Goal: Transaction & Acquisition: Purchase product/service

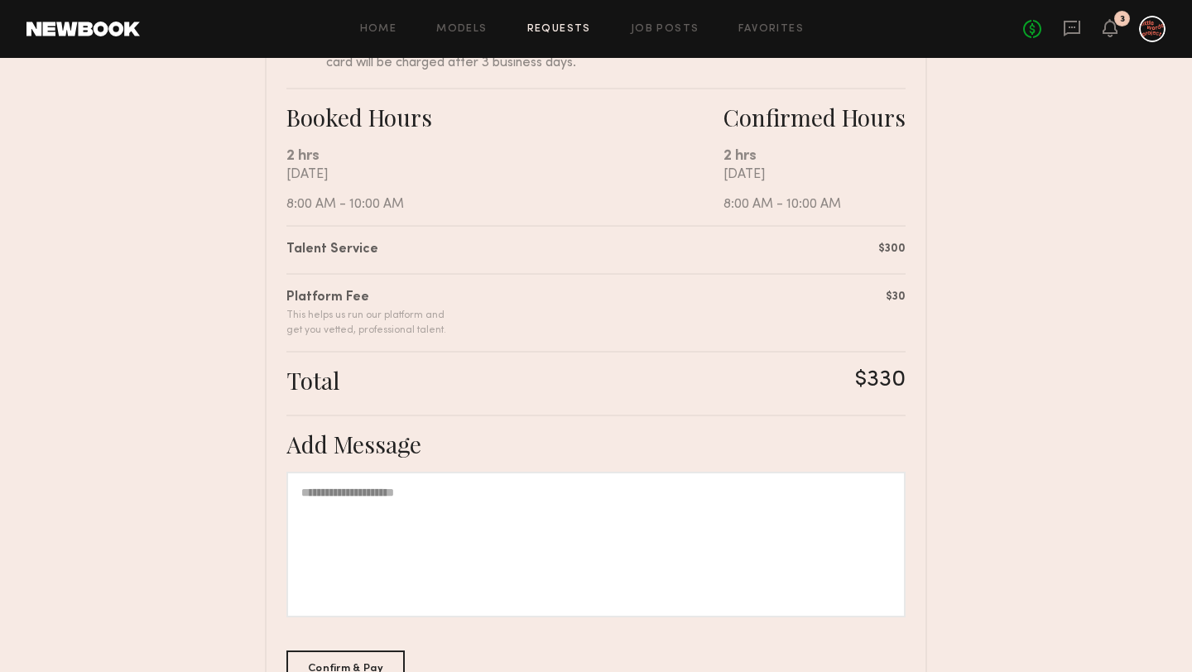
scroll to position [386, 0]
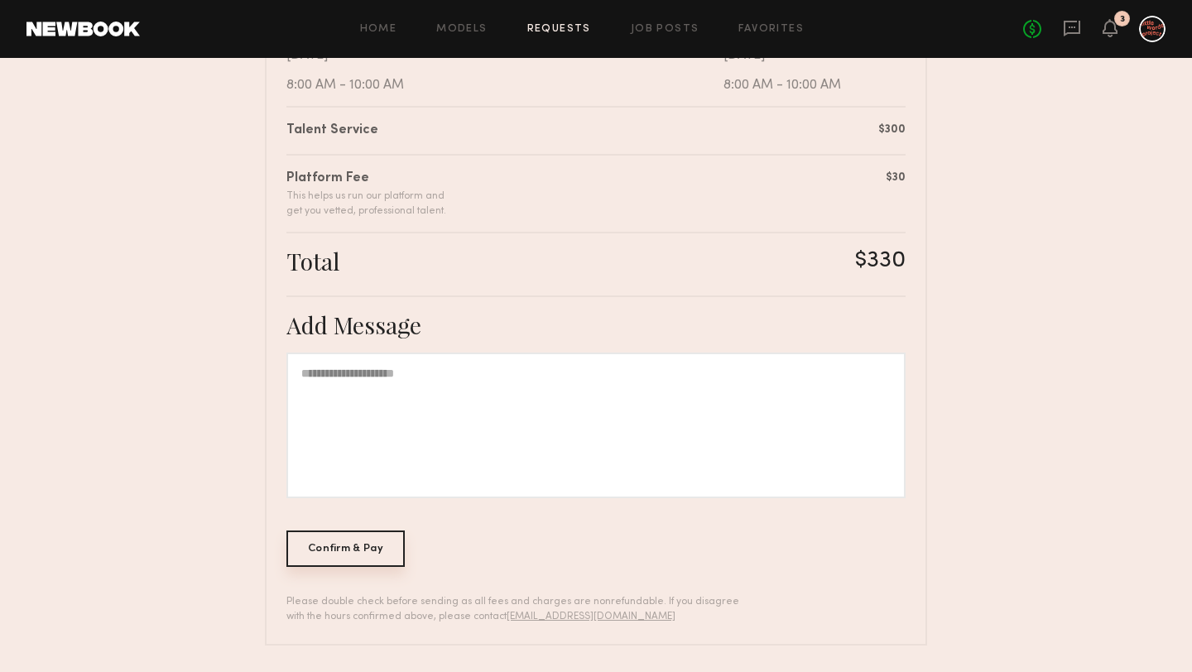
click at [362, 549] on div "Confirm & Pay" at bounding box center [345, 548] width 118 height 36
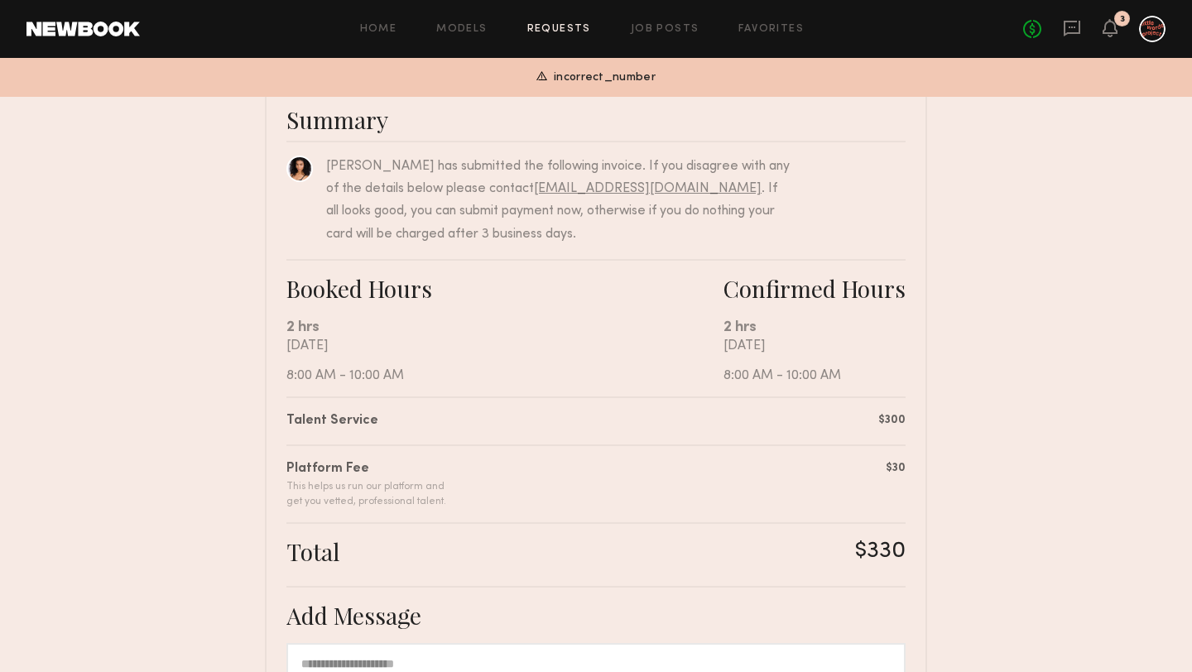
scroll to position [0, 0]
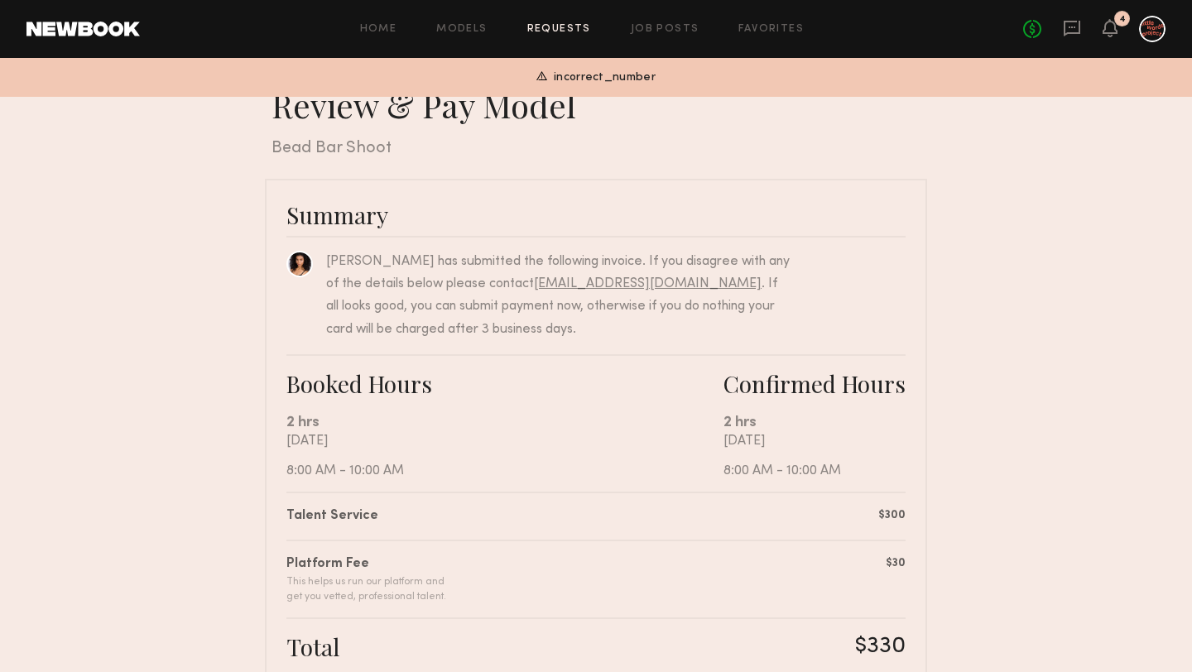
click at [1149, 23] on div at bounding box center [1152, 29] width 26 height 26
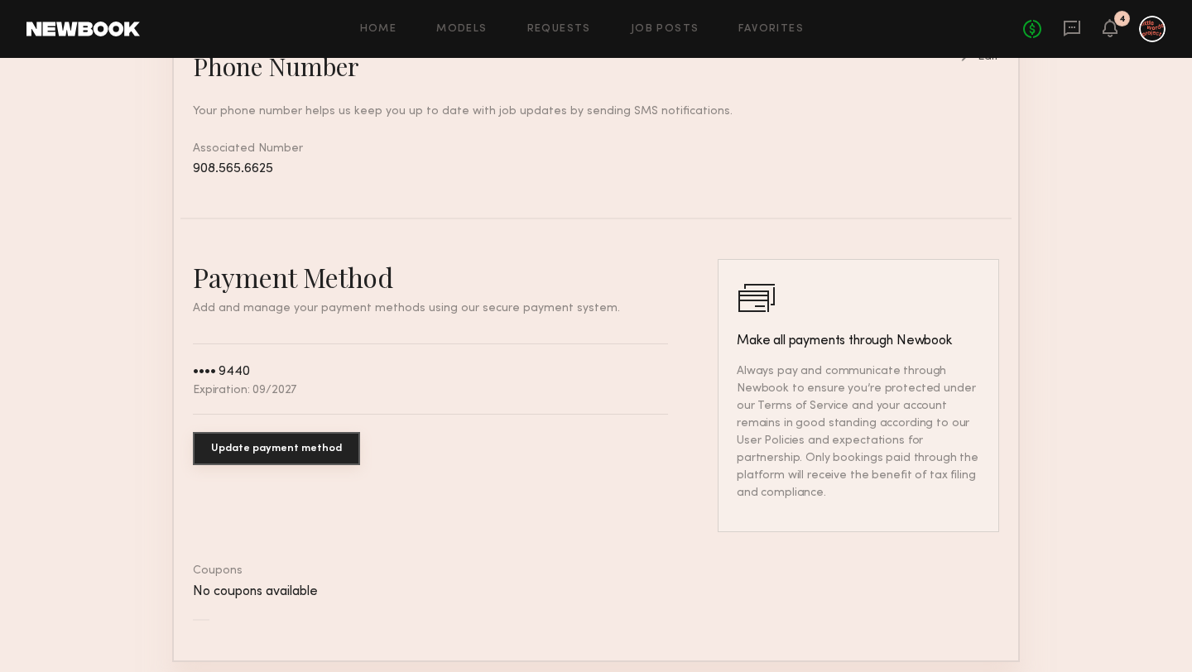
scroll to position [781, 0]
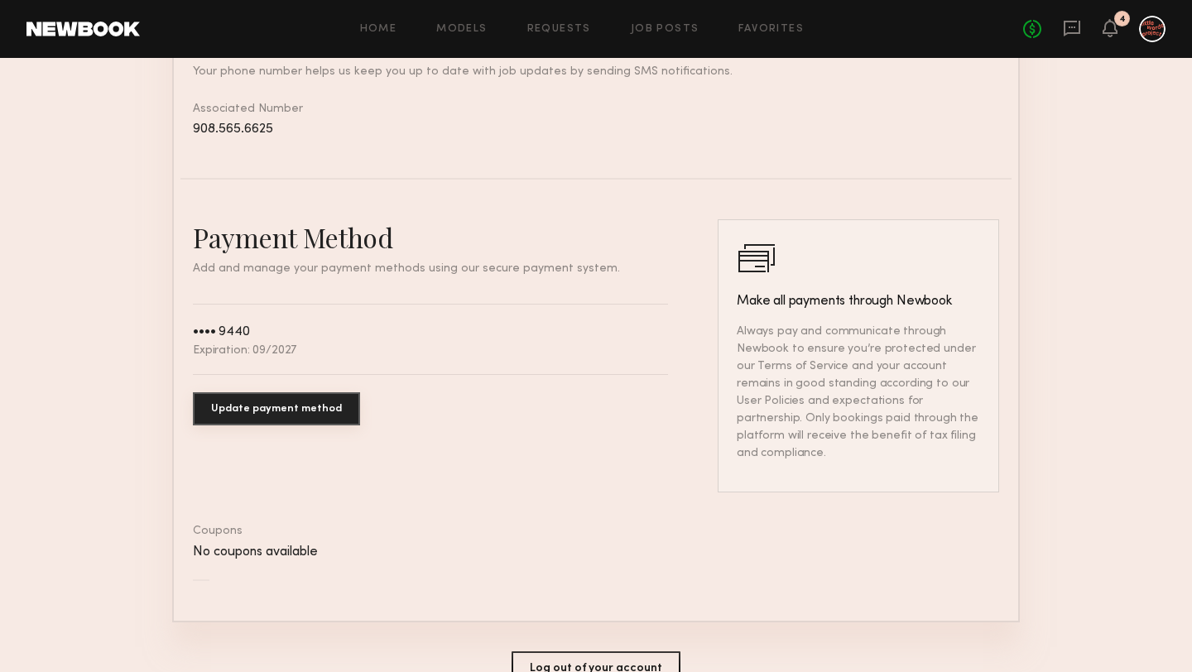
click at [284, 405] on button "Update payment method" at bounding box center [276, 408] width 167 height 33
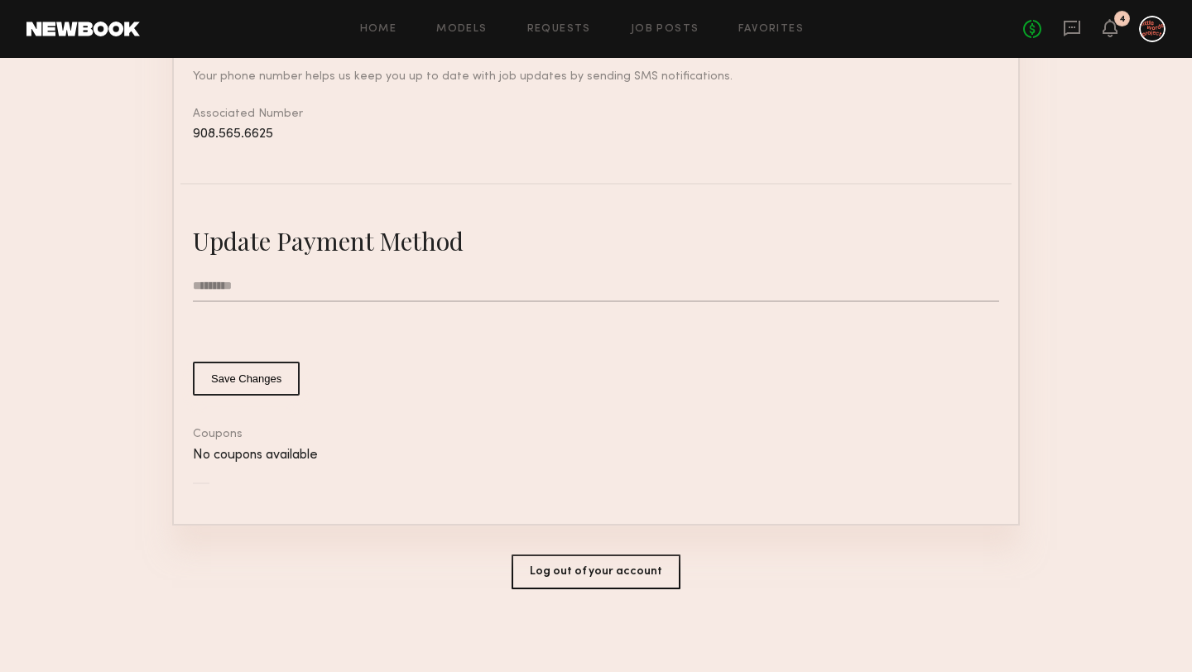
scroll to position [773, 0]
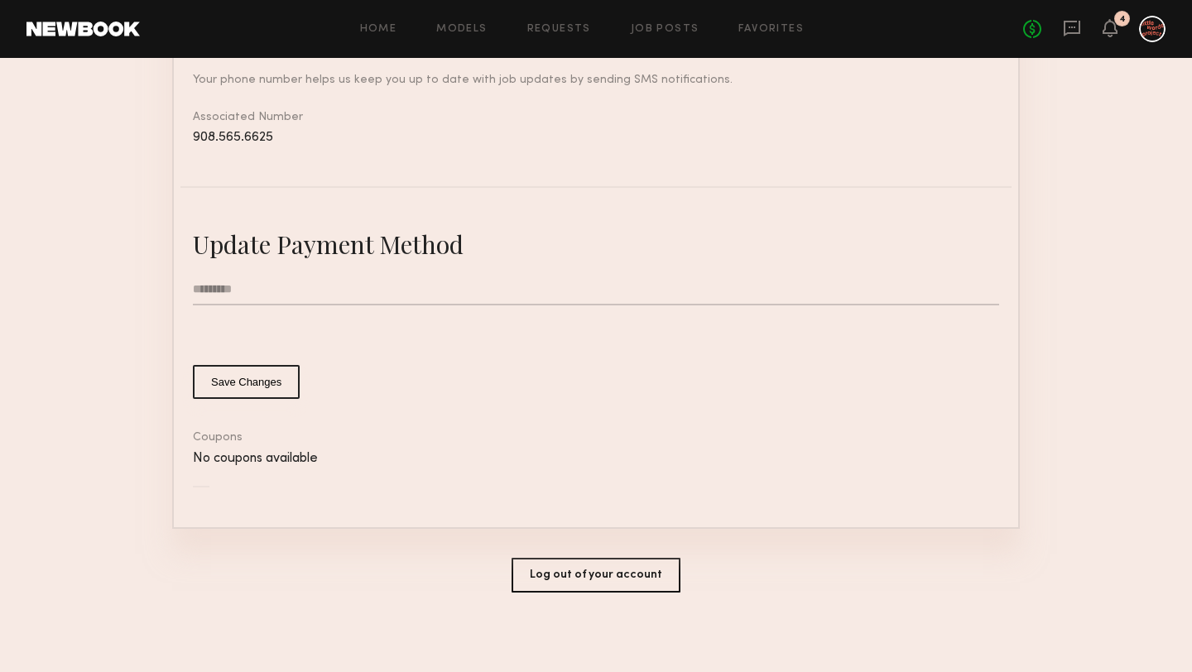
click at [282, 296] on input "text" at bounding box center [596, 289] width 806 height 31
type input "**********"
click at [635, 391] on common-button-deprecated "Save Changes" at bounding box center [596, 382] width 806 height 34
click at [266, 377] on button "Save Changes" at bounding box center [246, 382] width 107 height 34
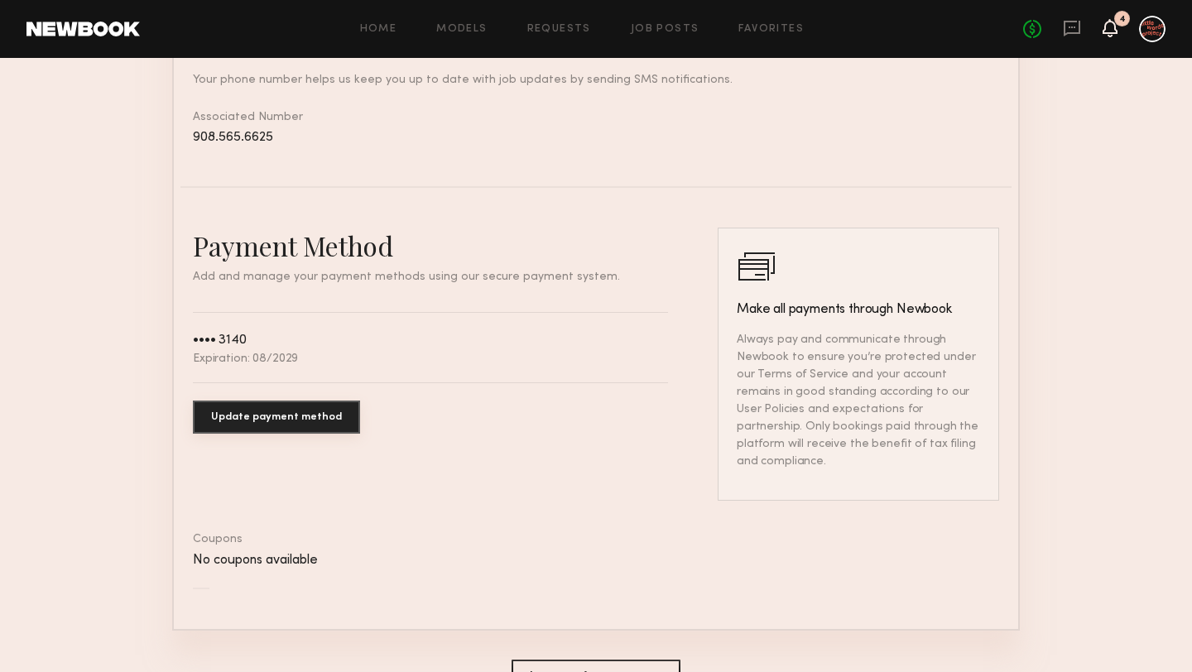
click at [1106, 30] on icon at bounding box center [1109, 28] width 13 height 12
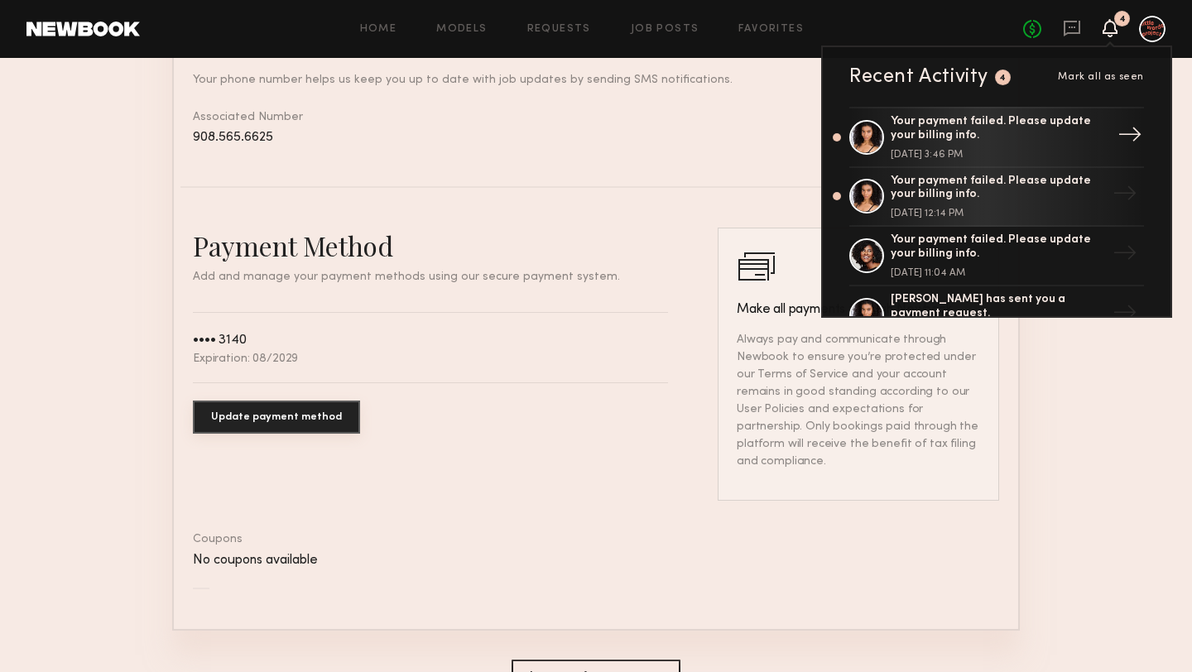
click at [986, 134] on div "Your payment failed. Please update your billing info." at bounding box center [997, 129] width 215 height 28
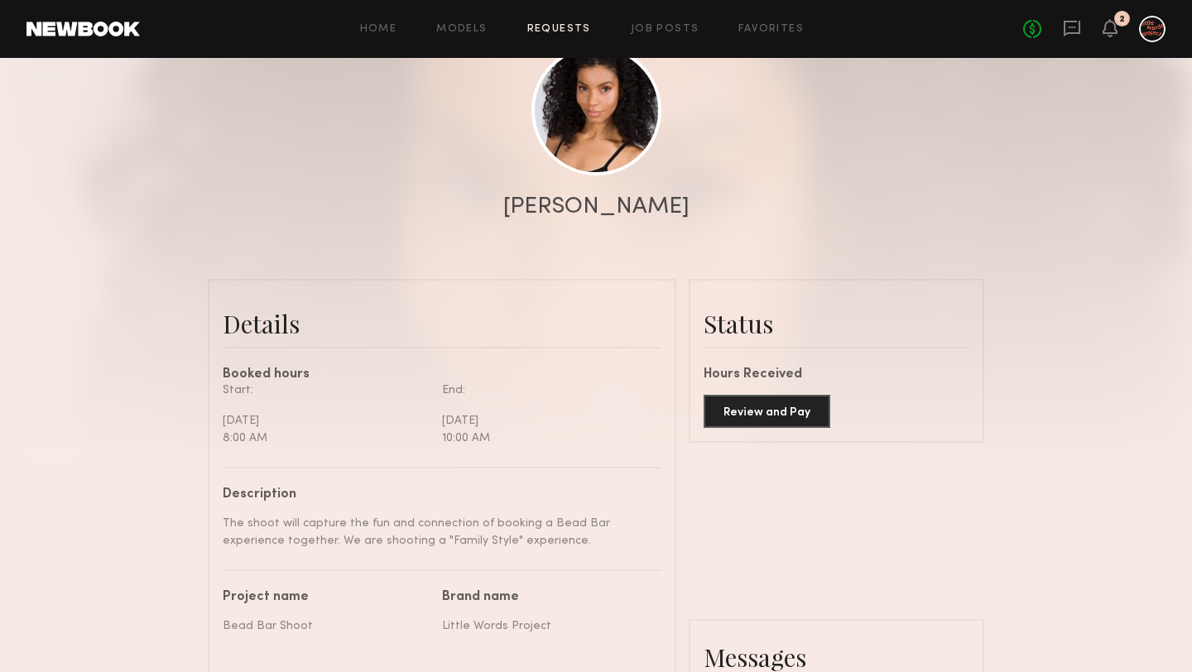
scroll to position [259, 0]
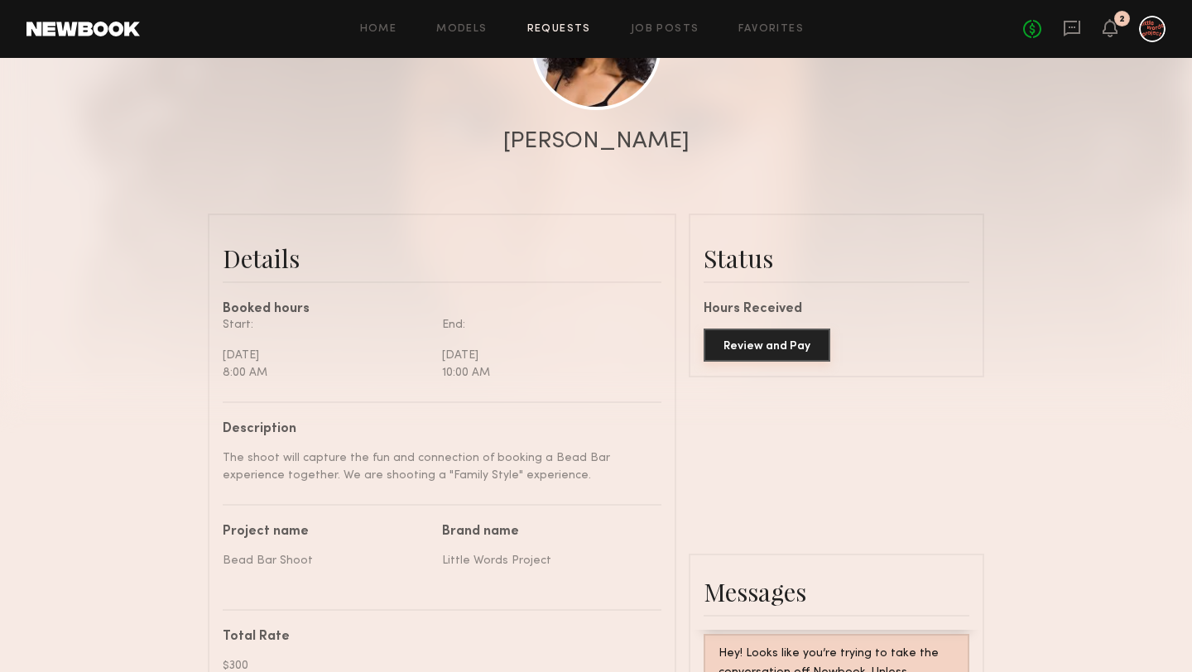
click at [772, 341] on button "Review and Pay" at bounding box center [766, 345] width 127 height 33
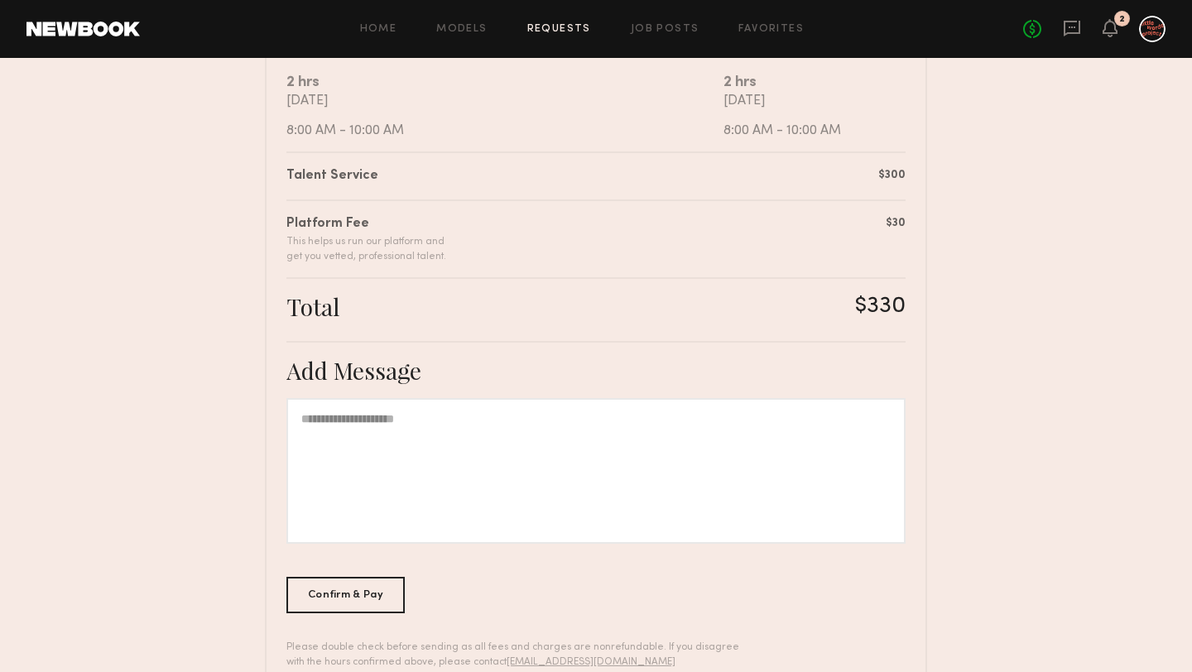
scroll to position [386, 0]
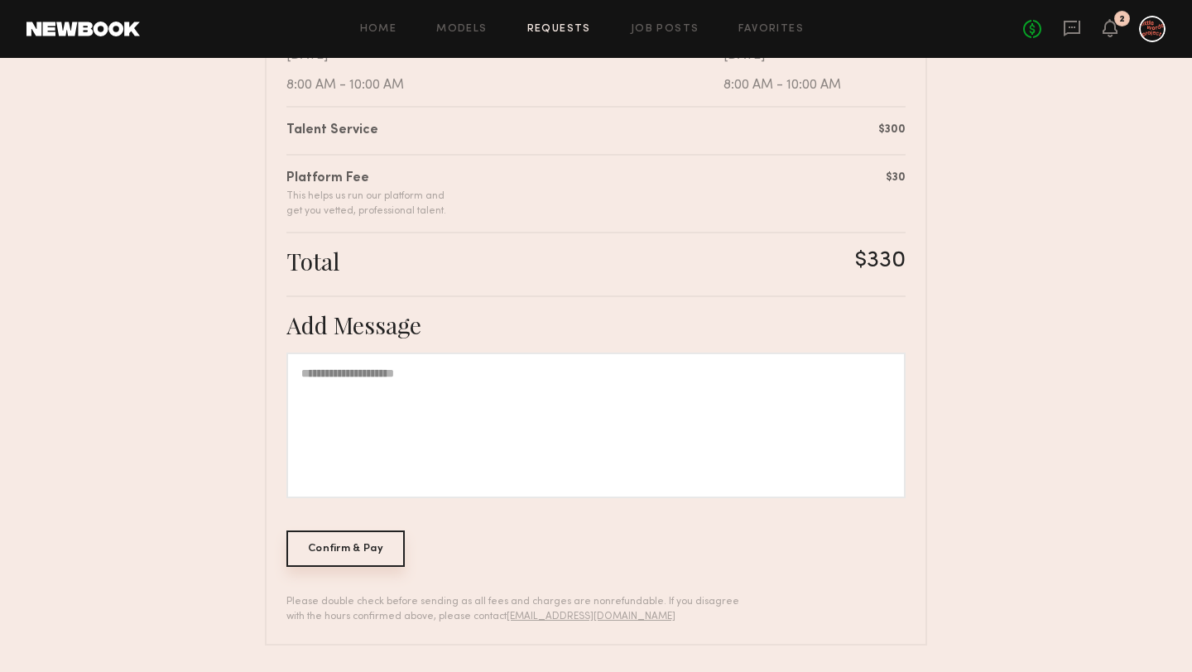
click at [353, 559] on div "Confirm & Pay" at bounding box center [345, 548] width 118 height 36
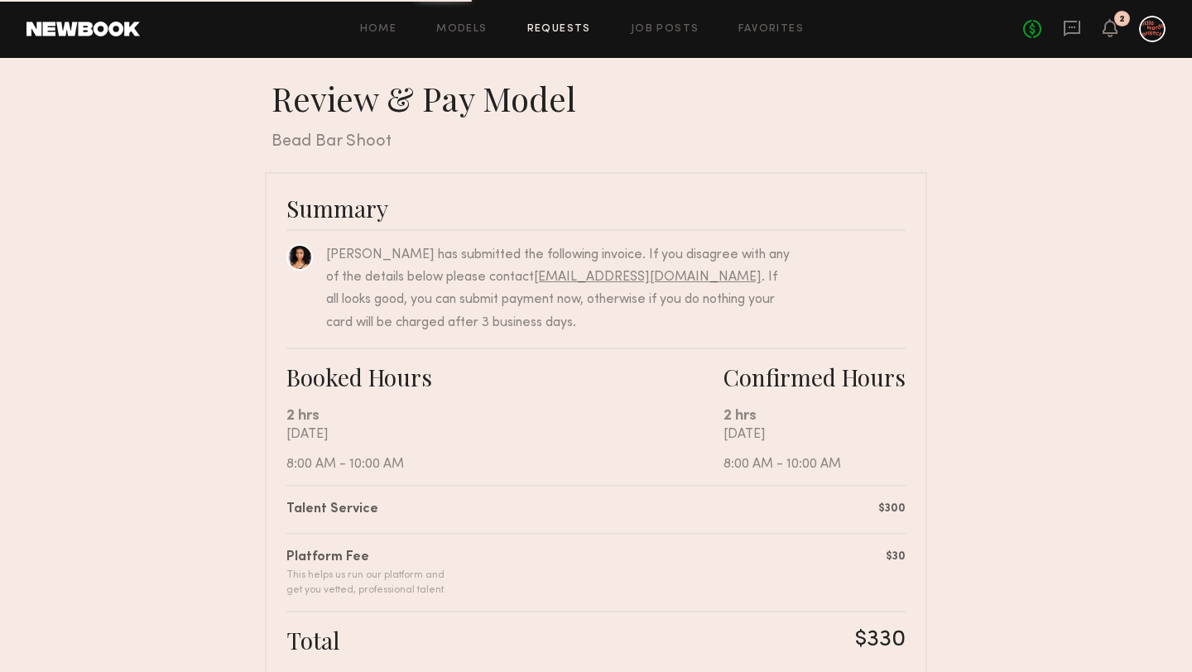
scroll to position [0, 0]
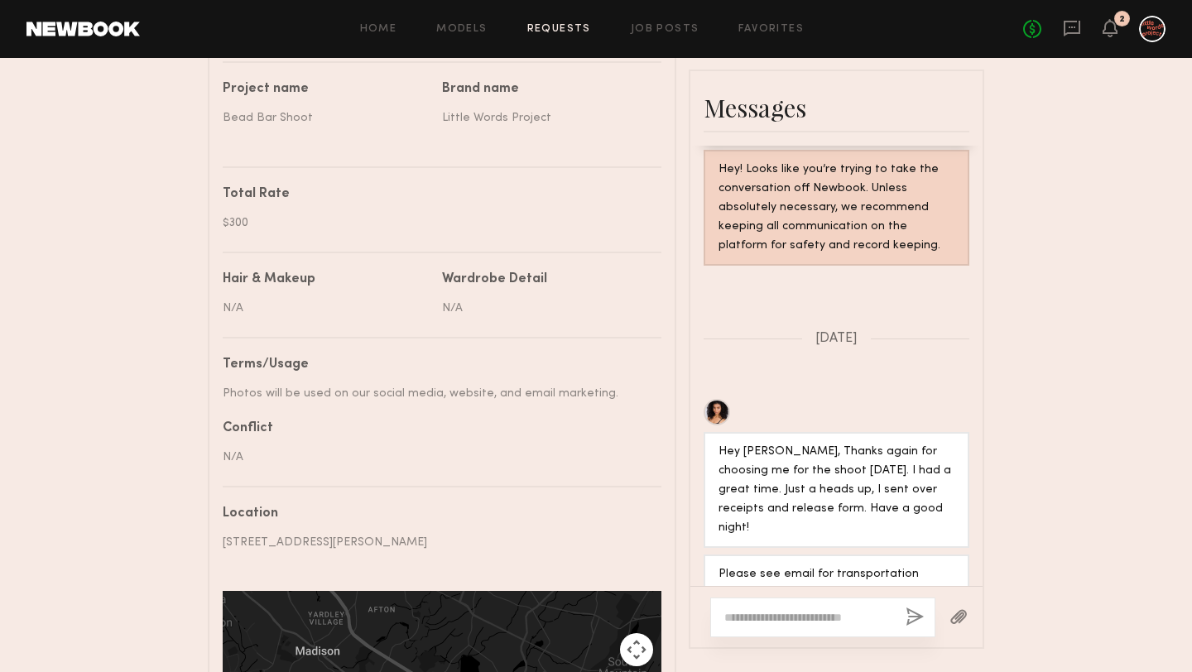
scroll to position [835, 0]
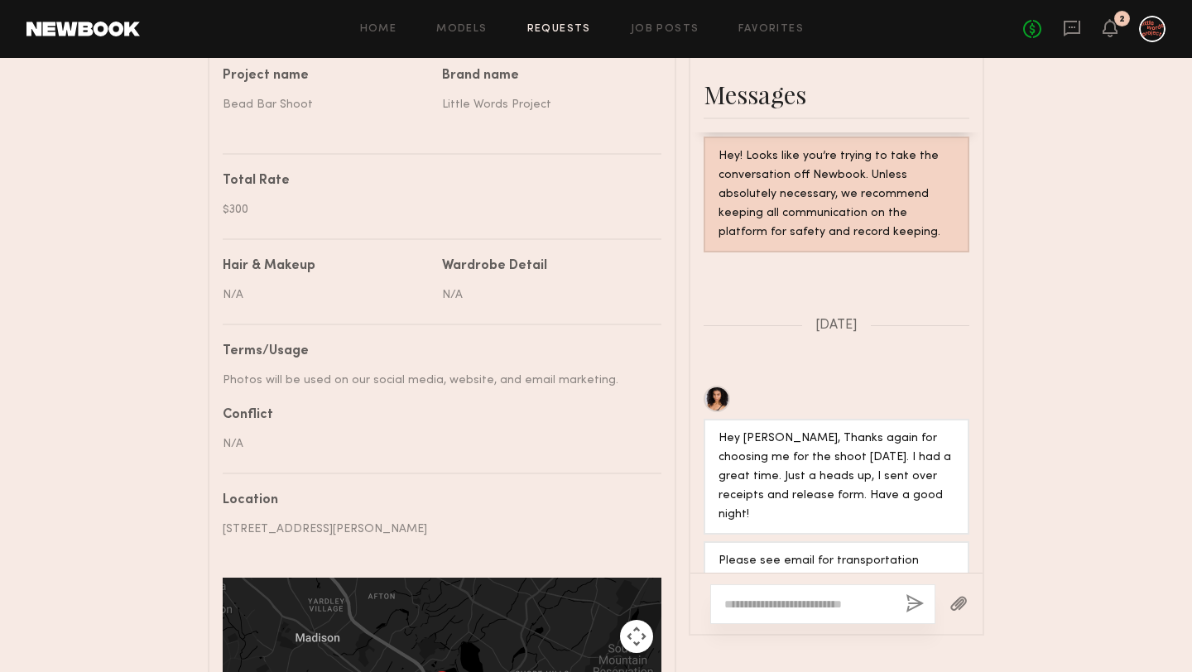
click at [804, 609] on textarea at bounding box center [808, 604] width 168 height 17
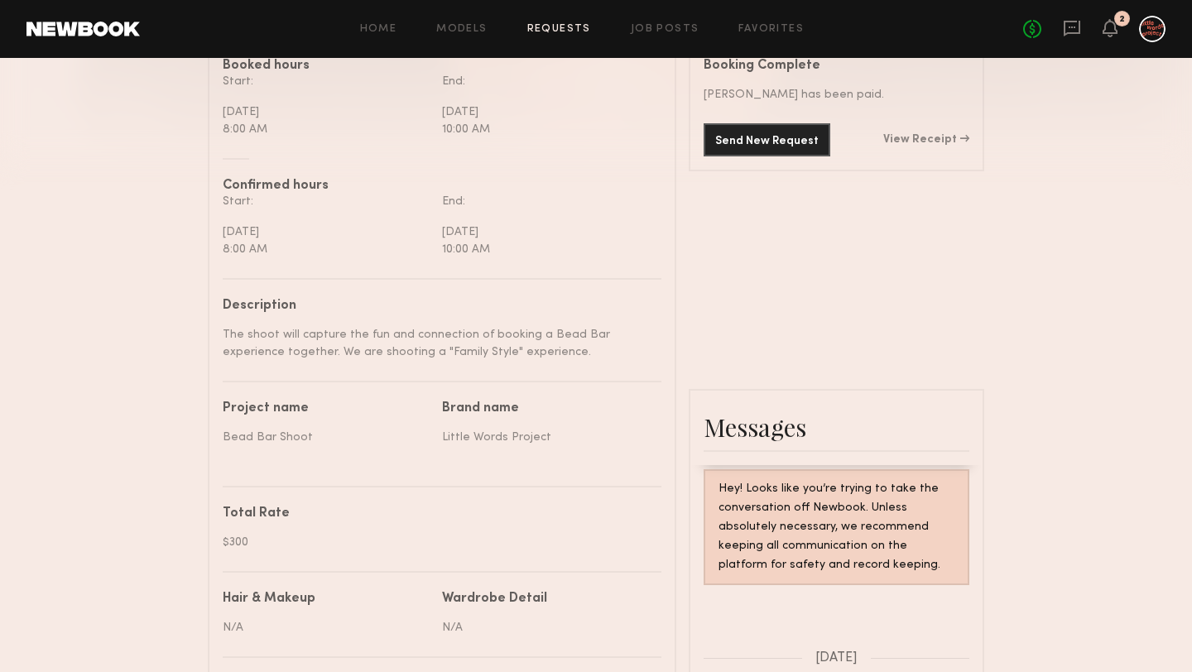
scroll to position [216, 0]
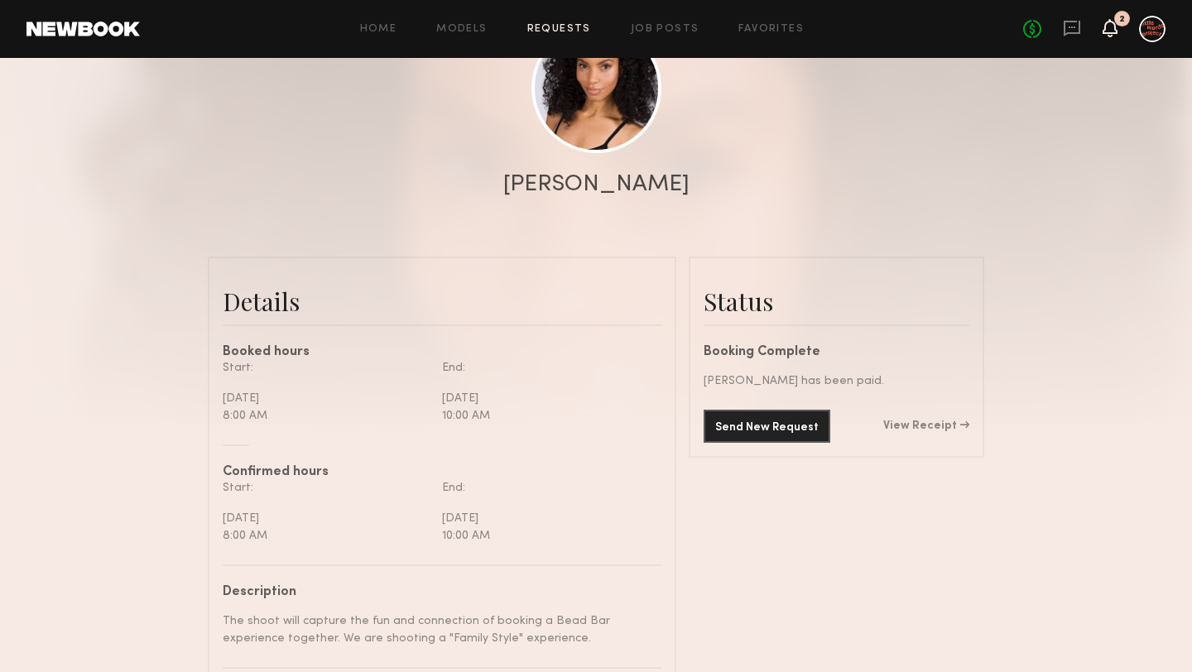
click at [1112, 26] on icon at bounding box center [1109, 28] width 13 height 12
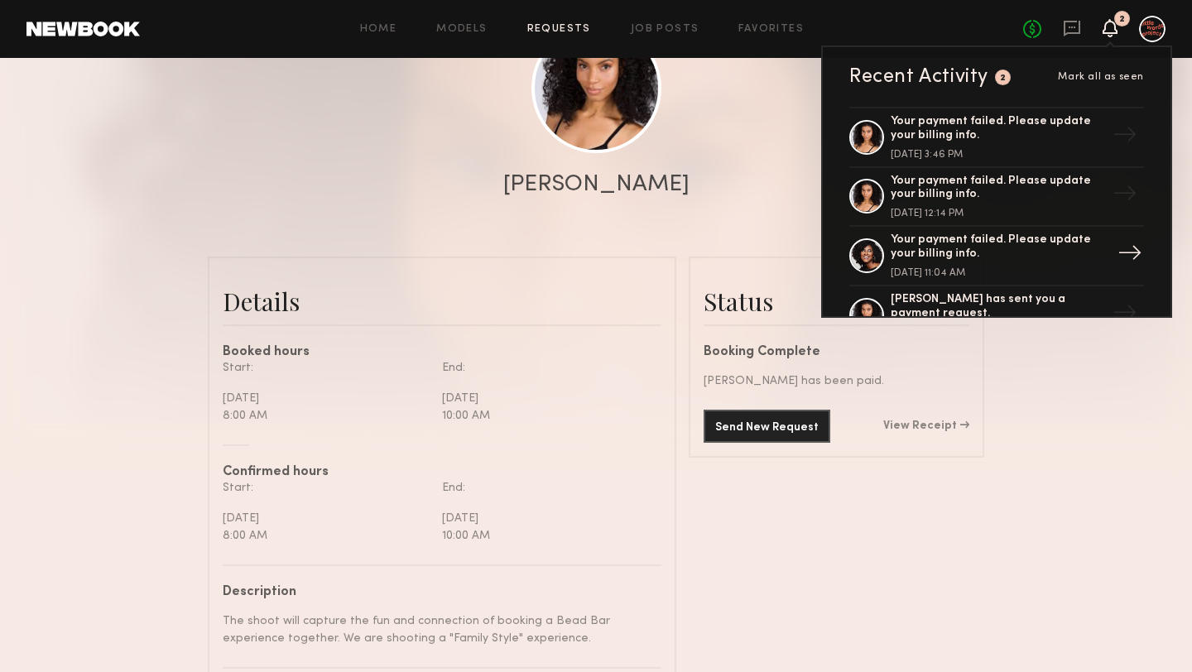
click at [938, 251] on div "Your payment failed. Please update your billing info." at bounding box center [997, 247] width 215 height 28
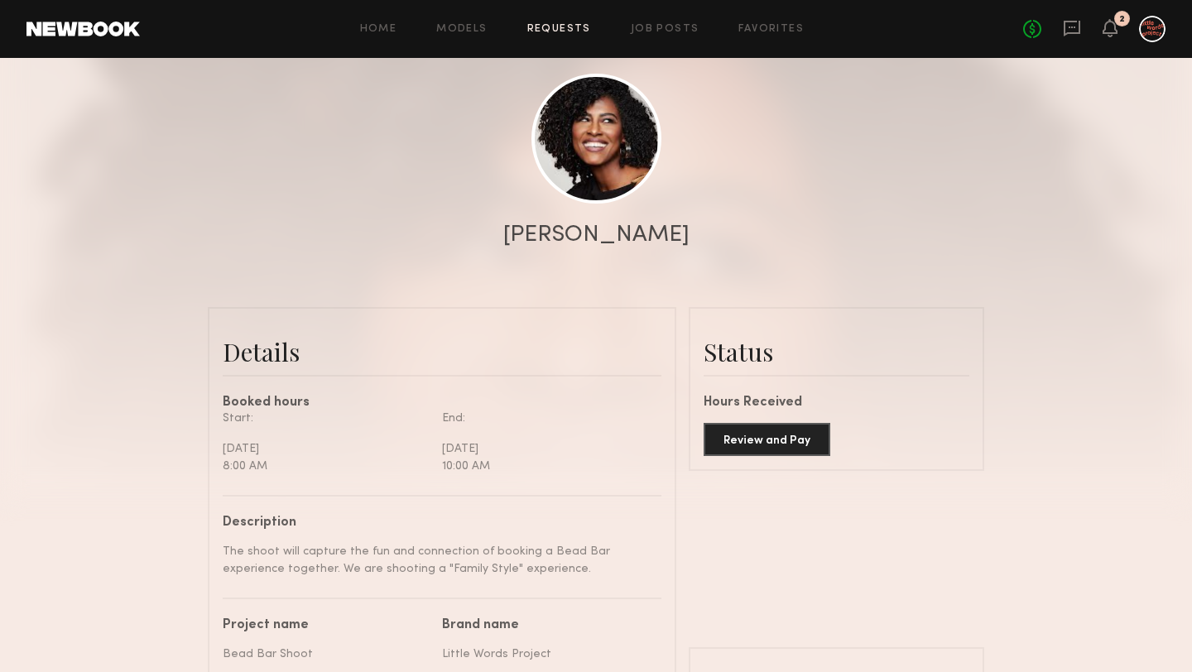
scroll to position [186, 0]
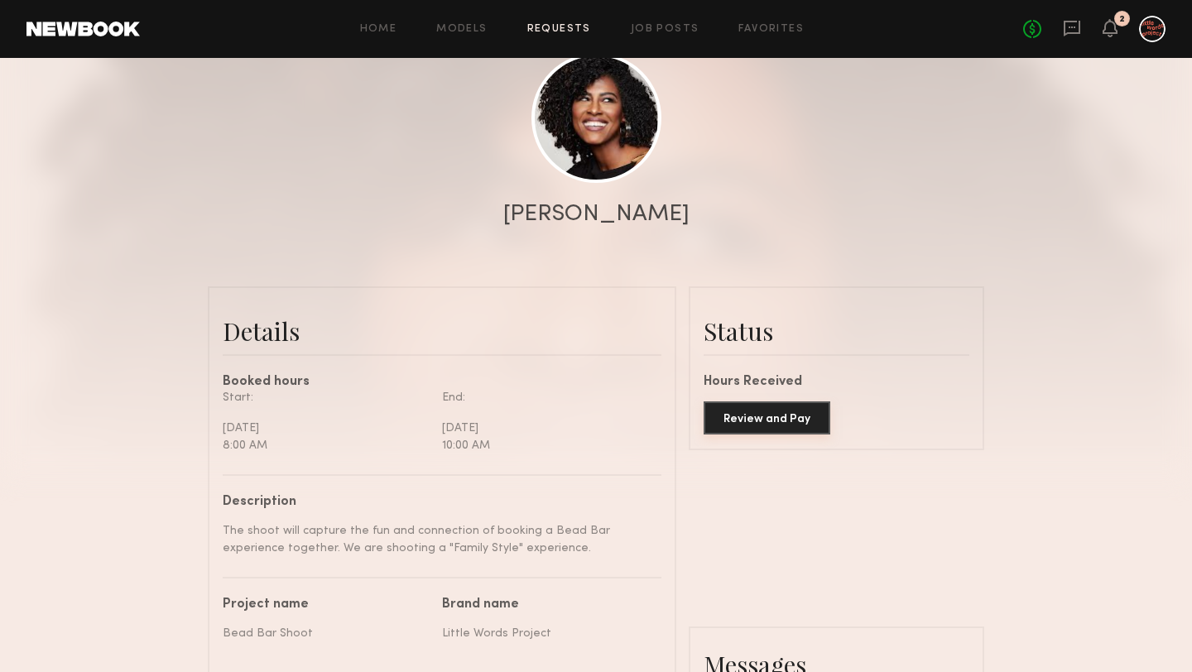
click at [782, 421] on button "Review and Pay" at bounding box center [766, 417] width 127 height 33
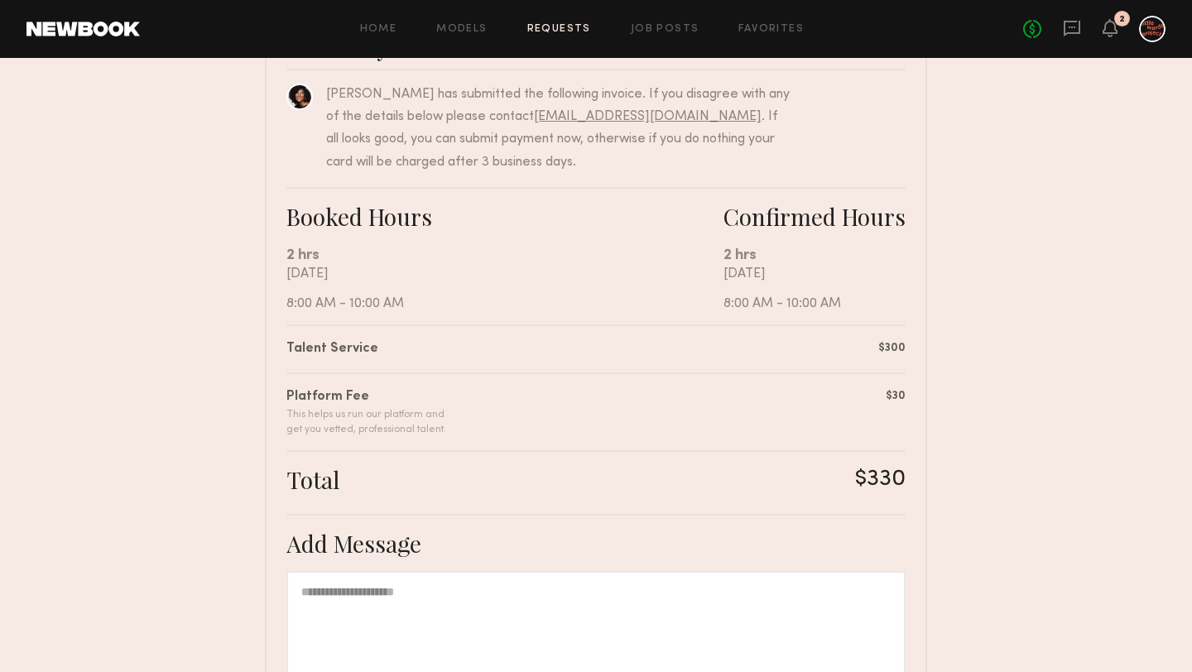
scroll to position [386, 0]
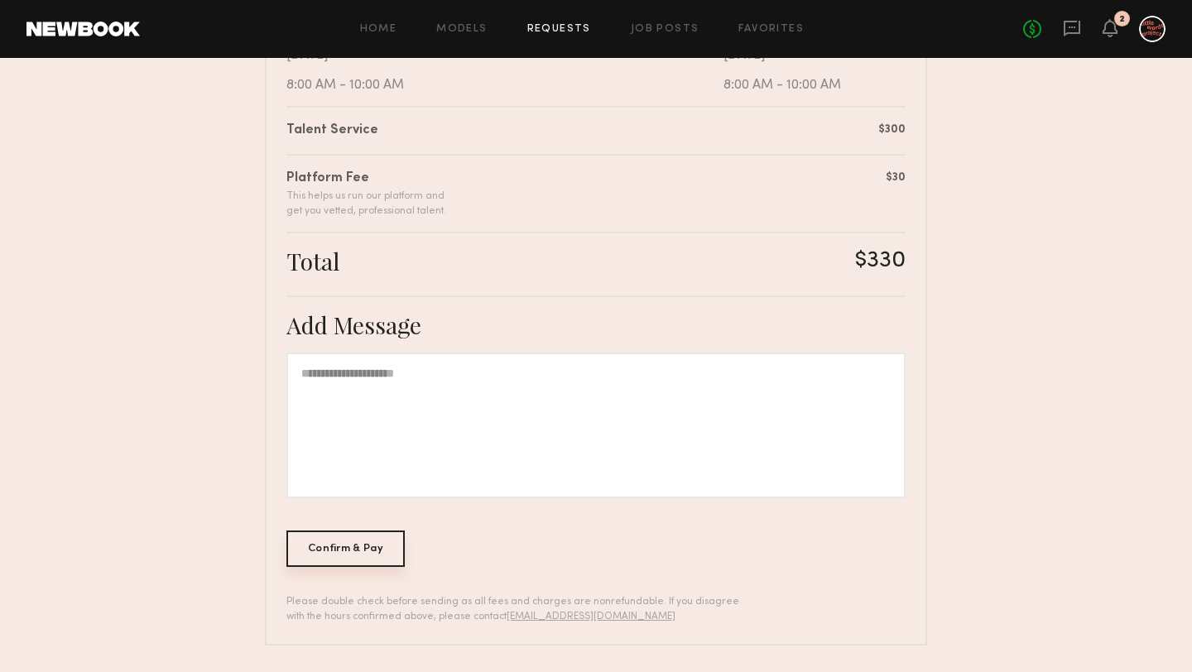
click at [361, 538] on div "Confirm & Pay" at bounding box center [345, 548] width 118 height 36
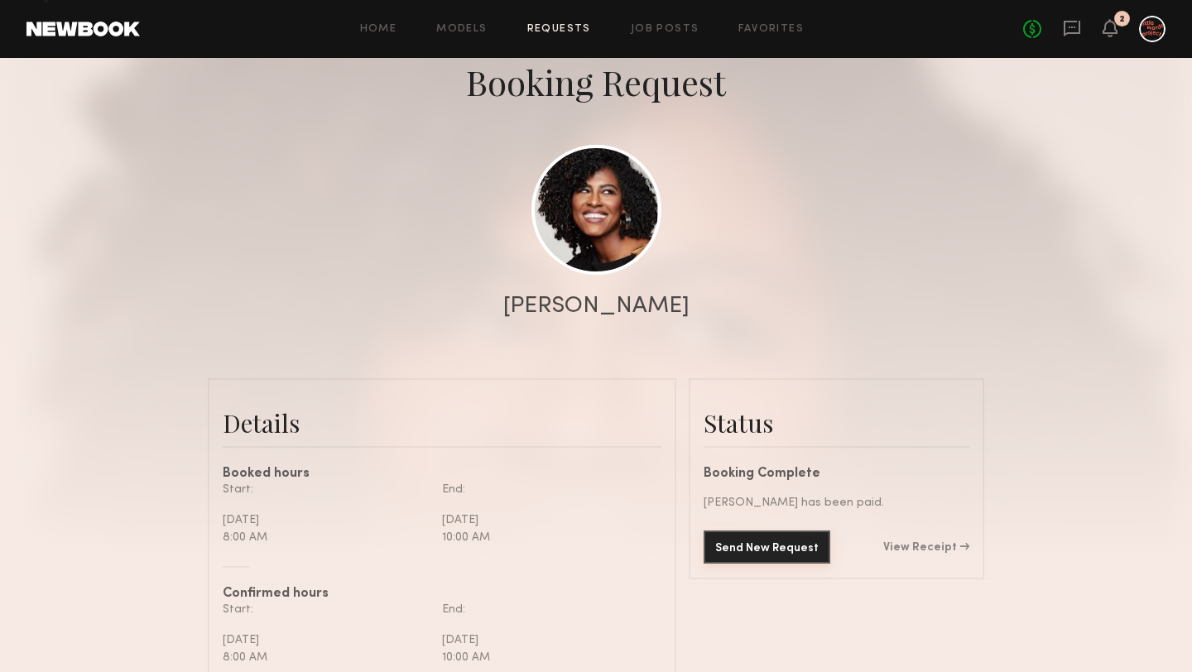
scroll to position [211, 0]
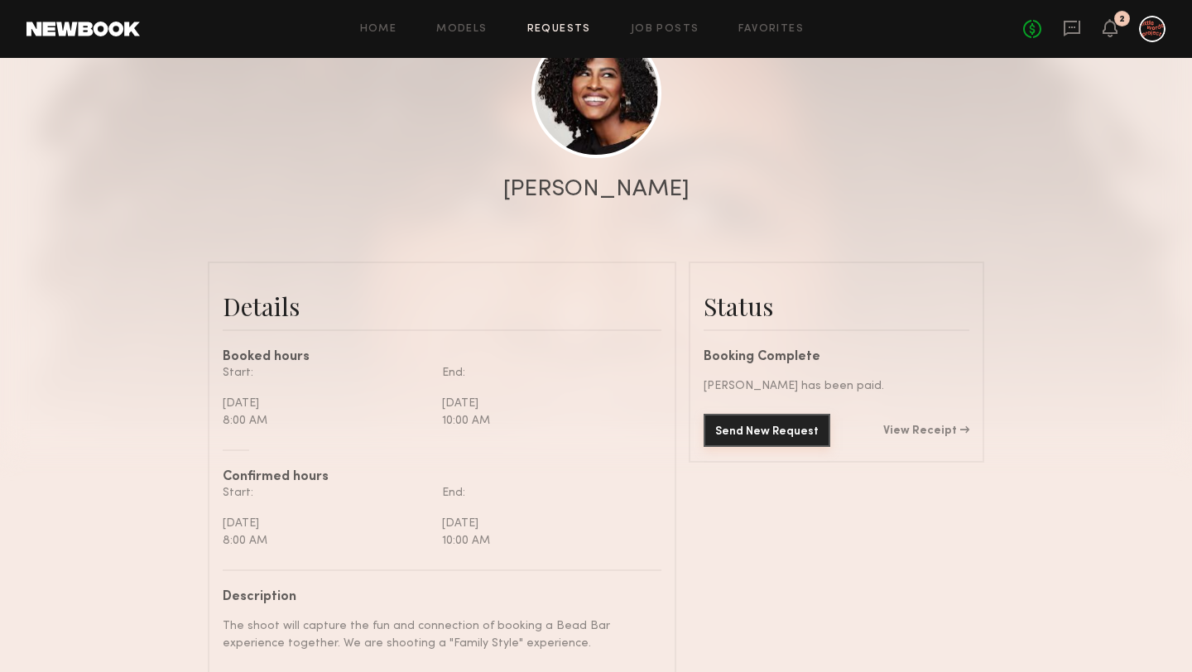
click at [756, 426] on button "Send New Request" at bounding box center [766, 430] width 127 height 33
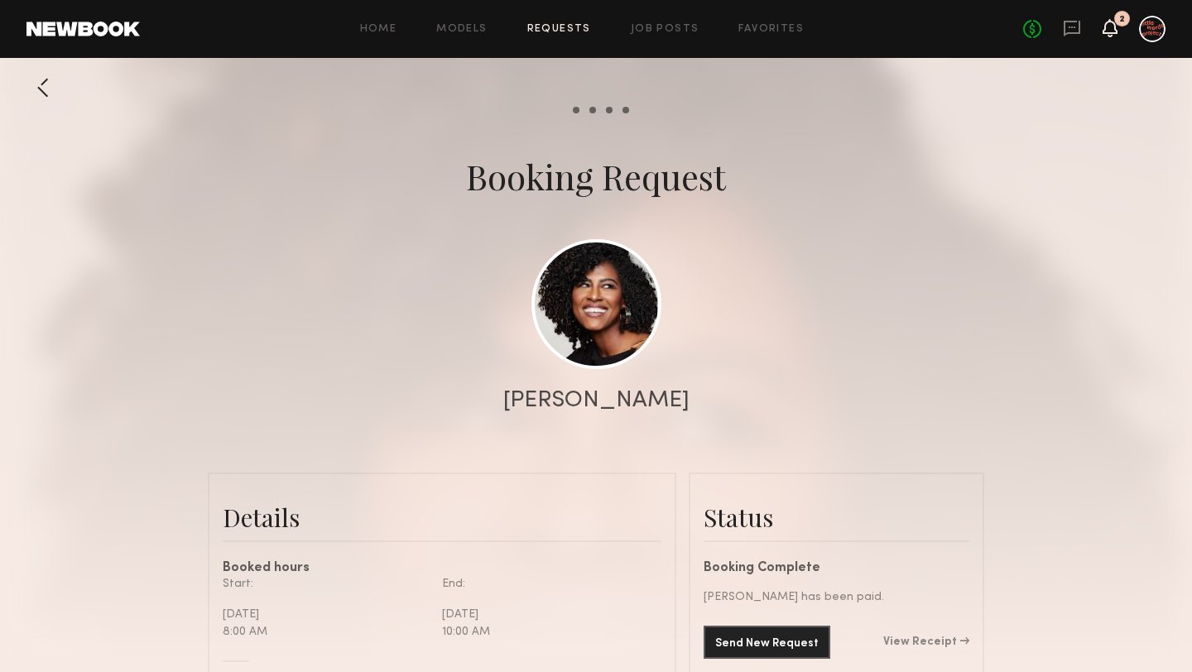
click at [1111, 22] on icon at bounding box center [1109, 28] width 13 height 12
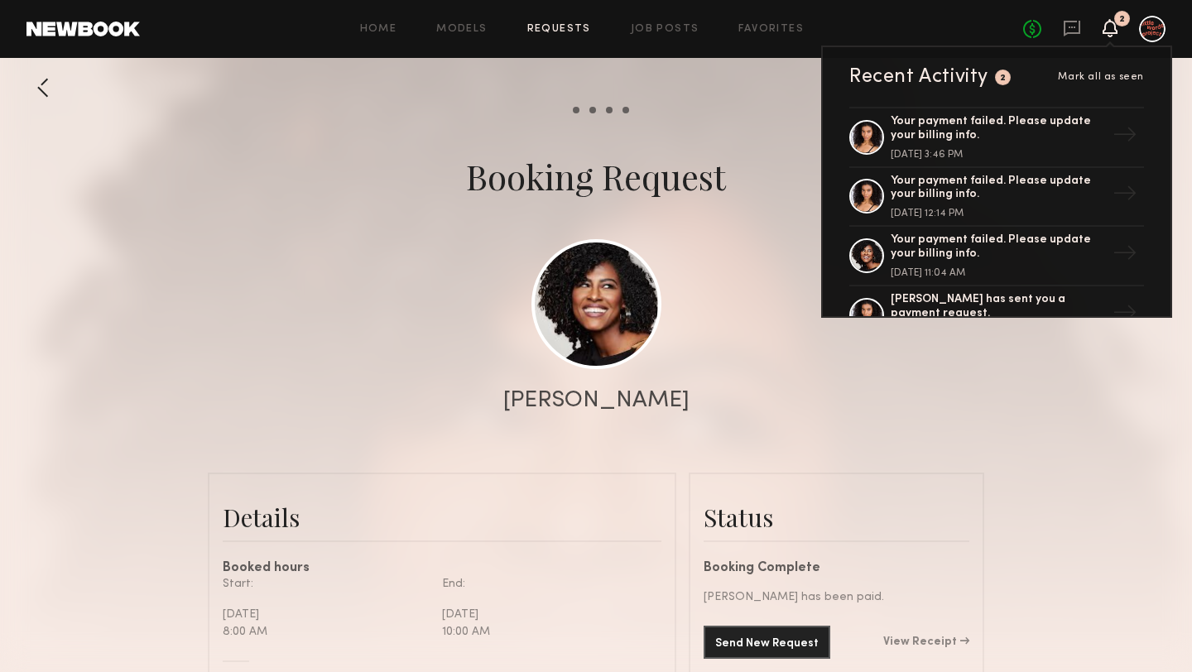
click at [978, 72] on div "Recent Activity" at bounding box center [918, 77] width 139 height 20
click at [1118, 27] on div "No fees up to $5,000 2 Recent Activity 2 Mark all as seen Your payment failed. …" at bounding box center [1094, 29] width 142 height 26
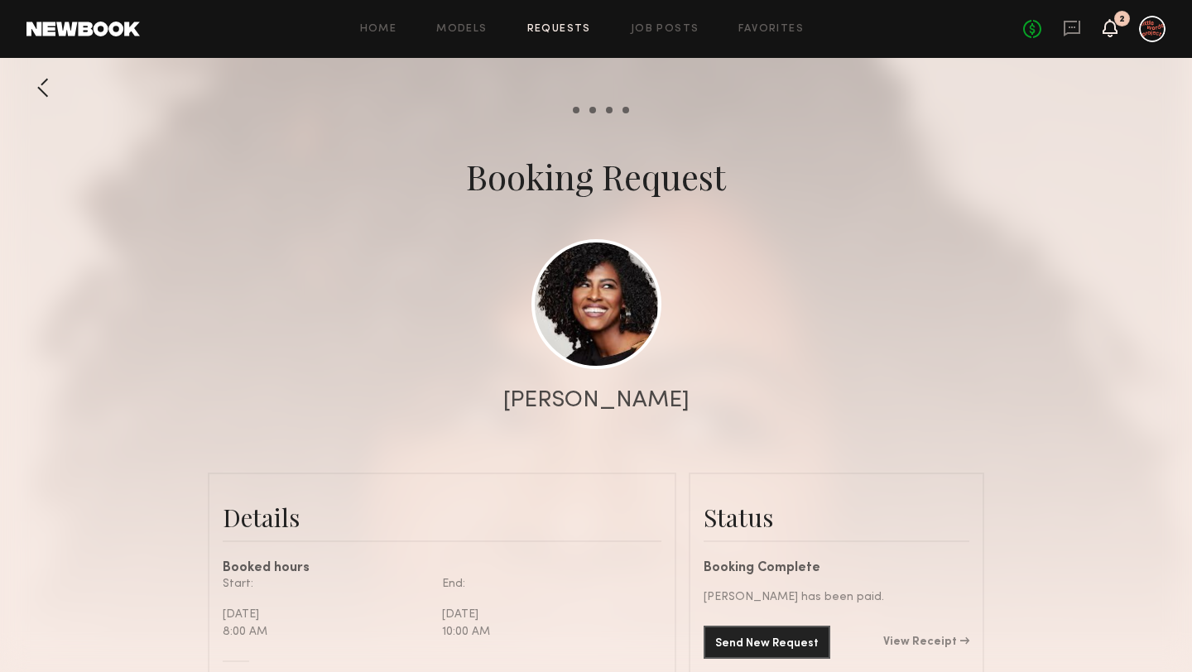
click at [1104, 26] on icon at bounding box center [1109, 28] width 13 height 12
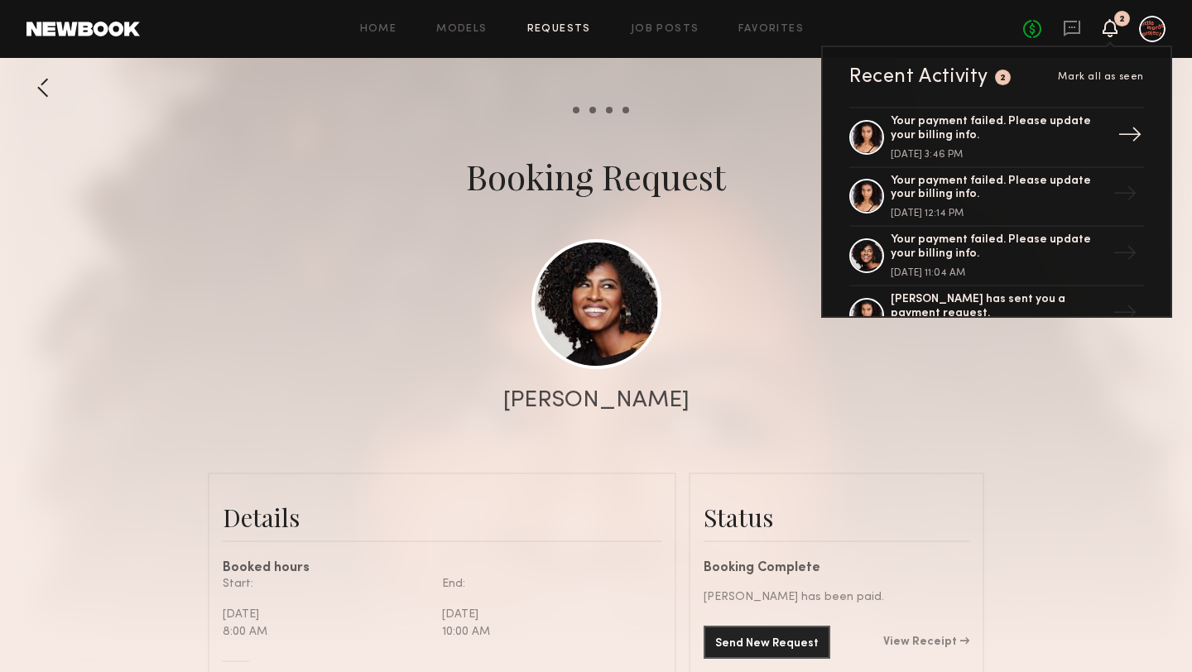
click at [952, 137] on div "Your payment failed. Please update your billing info." at bounding box center [997, 129] width 215 height 28
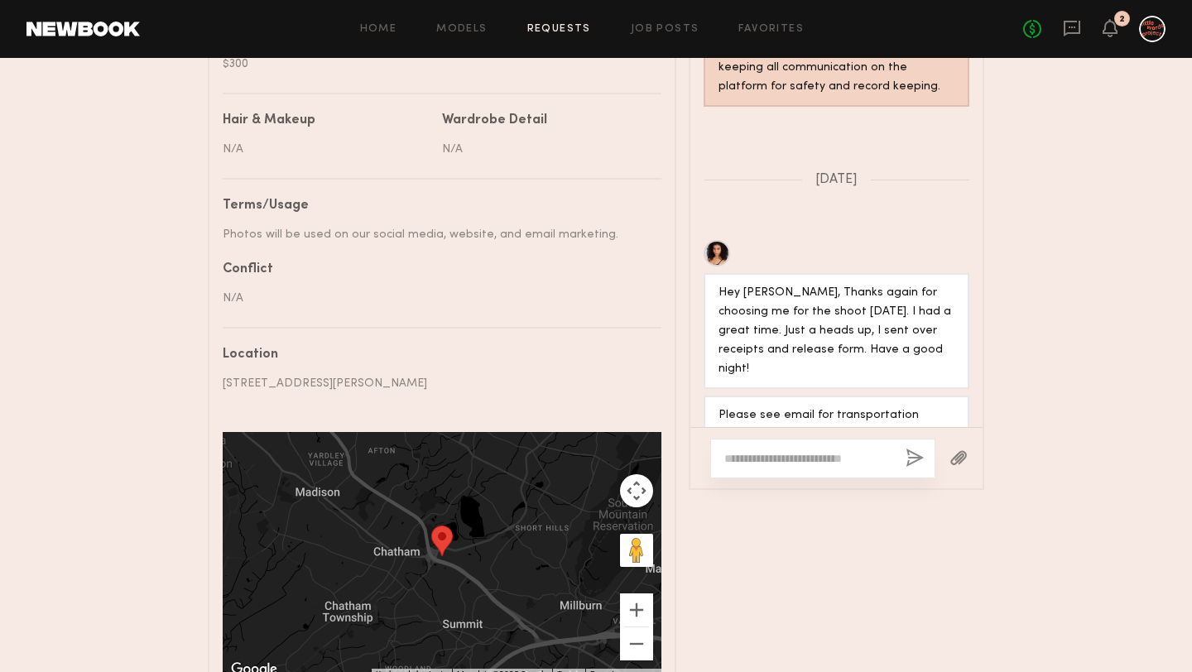
scroll to position [1083, 0]
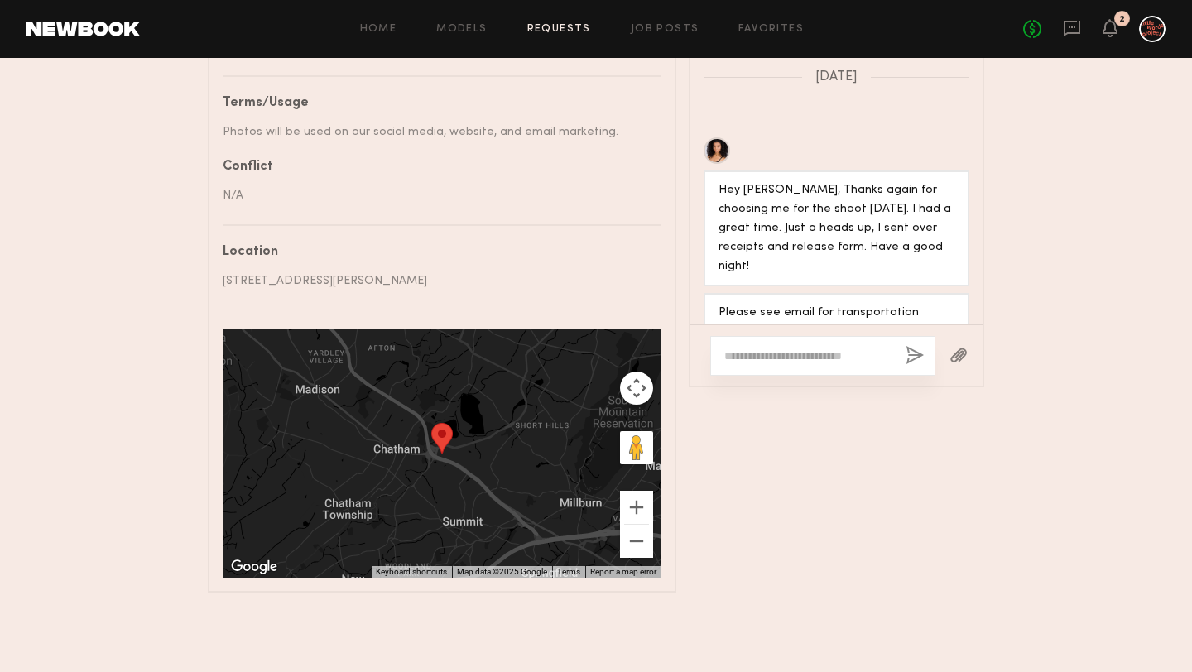
click at [637, 22] on div "Home Models Requests Job Posts Favorites Sign Out No fees up to $5,000 2" at bounding box center [652, 29] width 1025 height 26
click at [1148, 31] on div at bounding box center [1152, 29] width 26 height 26
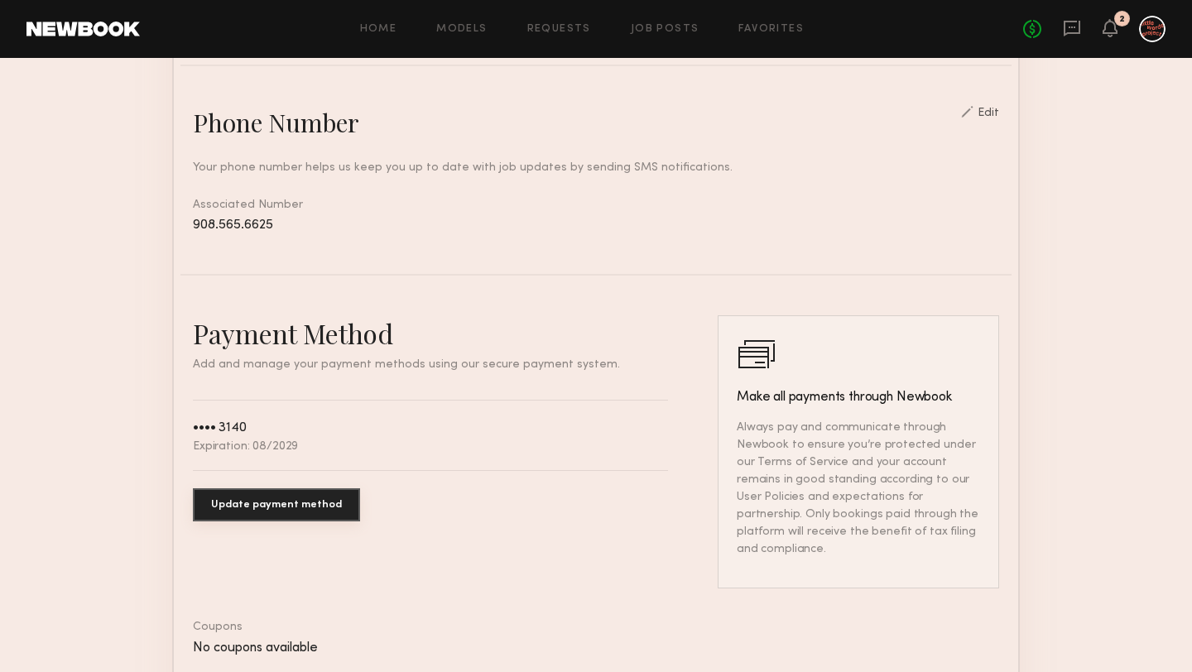
scroll to position [857, 0]
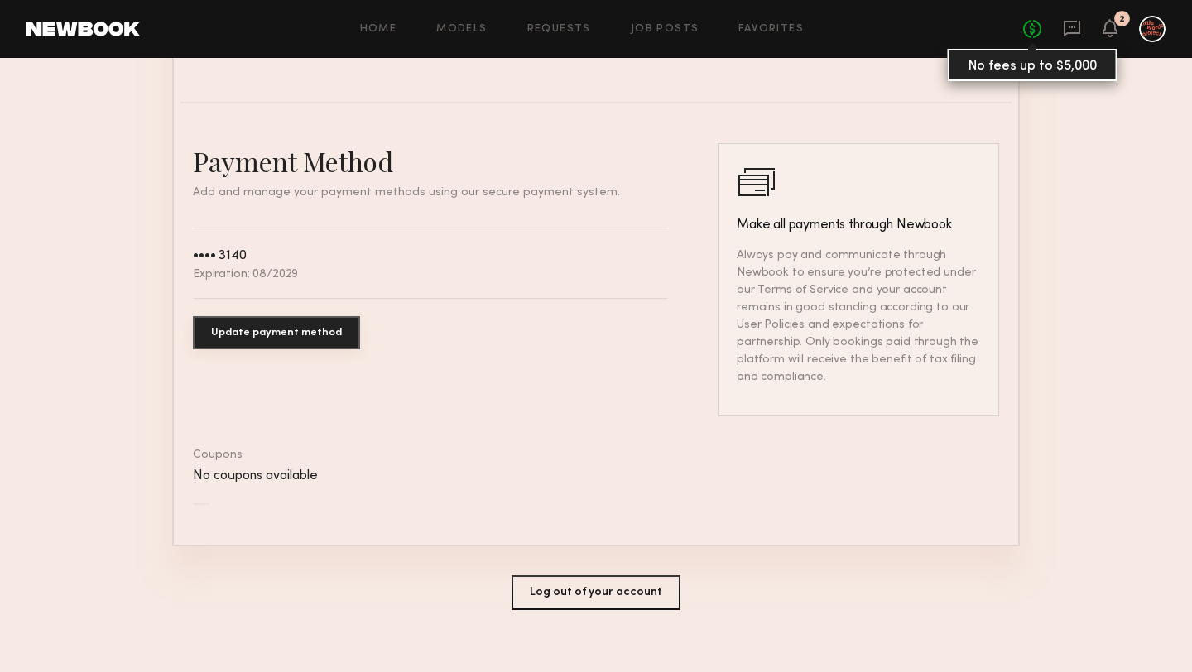
click at [1027, 28] on link "No fees up to $5,000" at bounding box center [1032, 29] width 18 height 18
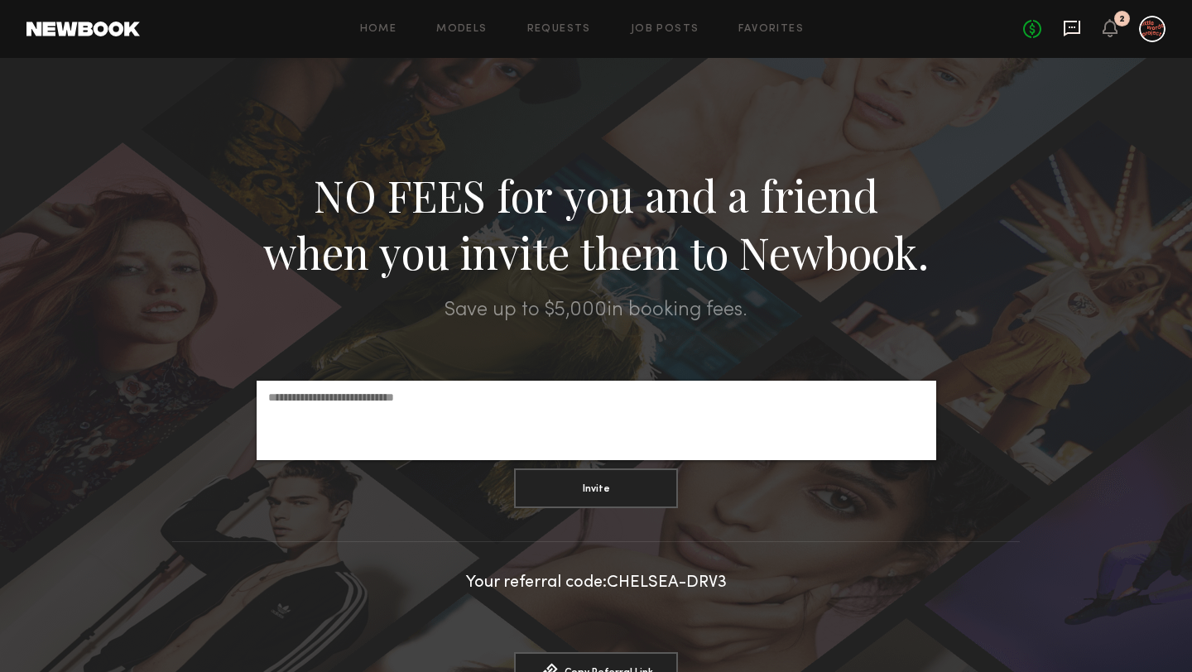
click at [1067, 28] on icon at bounding box center [1072, 28] width 18 height 18
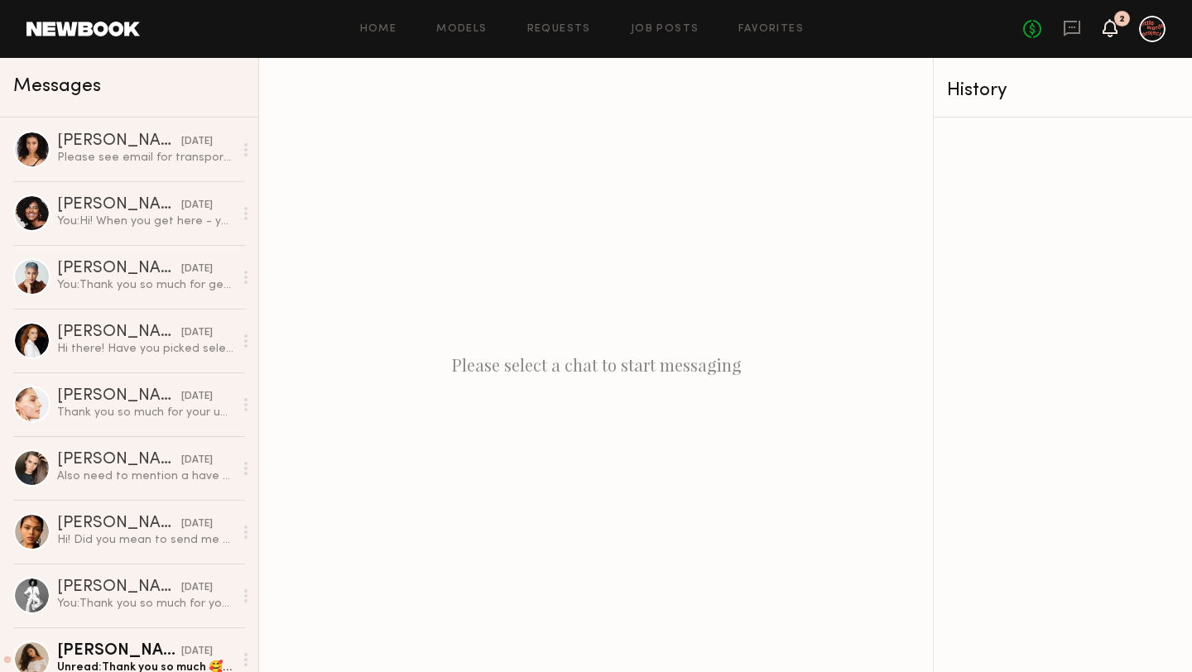
click at [1110, 30] on icon at bounding box center [1109, 28] width 13 height 12
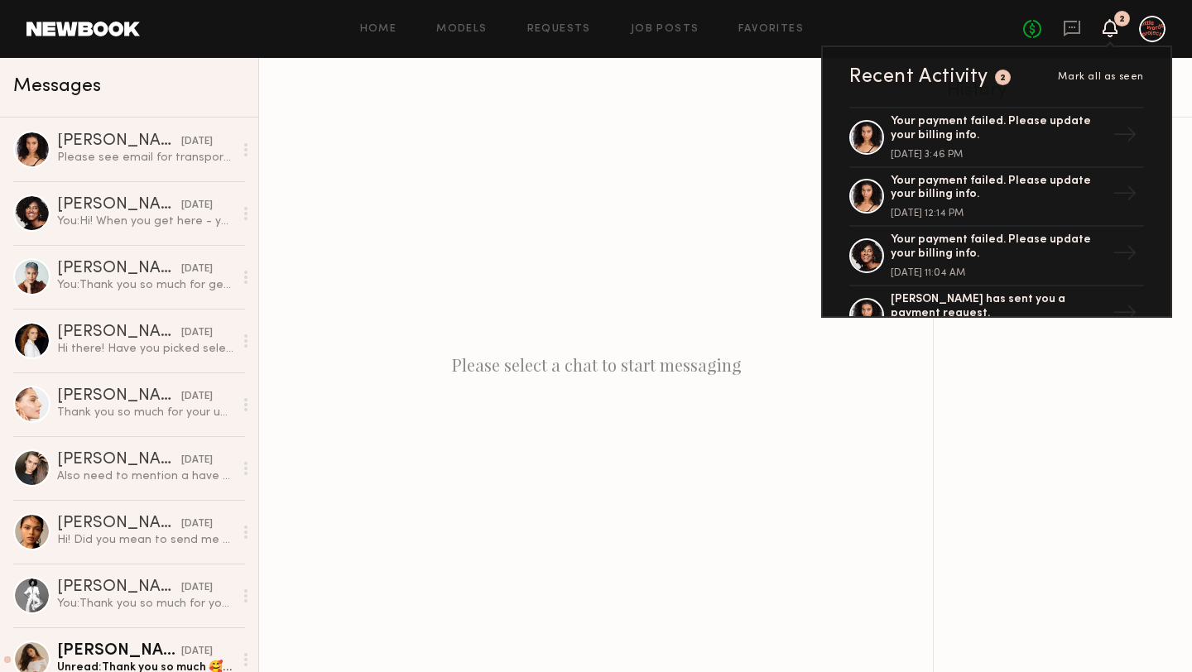
click at [955, 76] on div "Recent Activity" at bounding box center [918, 77] width 139 height 20
click at [981, 119] on div "Your payment failed. Please update your billing info." at bounding box center [997, 129] width 215 height 28
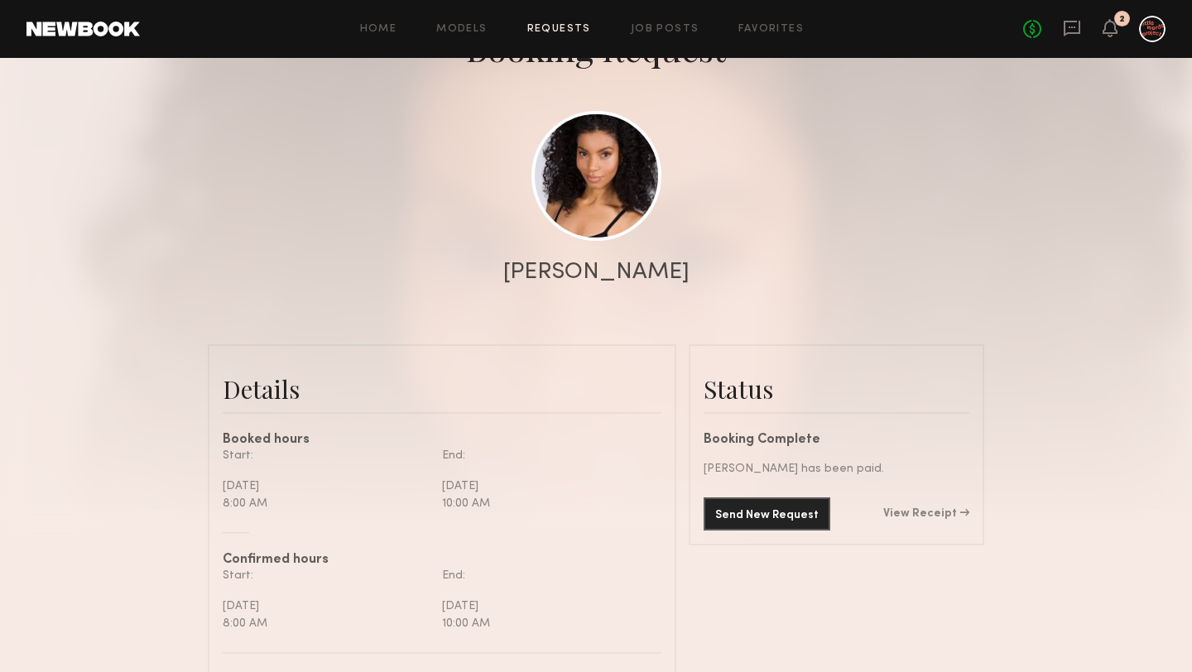
scroll to position [11, 0]
